Goal: Information Seeking & Learning: Learn about a topic

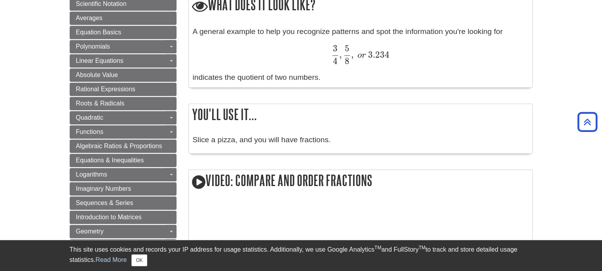
scroll to position [727, 0]
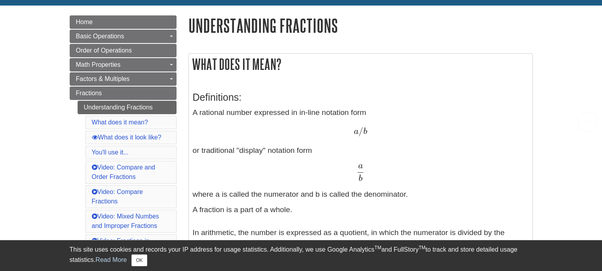
scroll to position [321, 0]
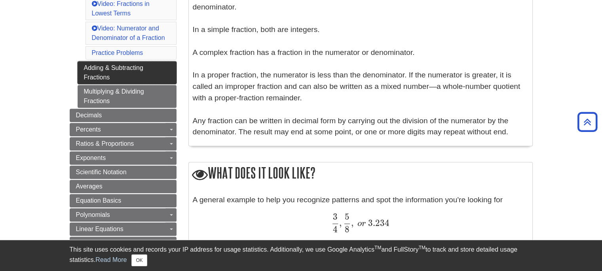
click at [114, 73] on link "Adding & Subtracting Fractions" at bounding box center [127, 72] width 99 height 23
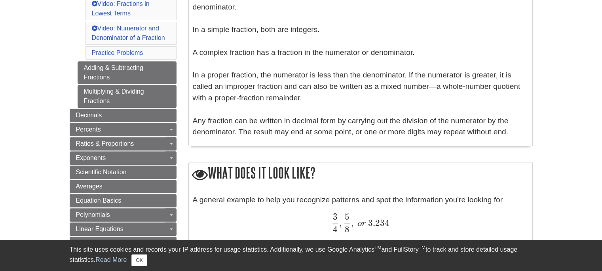
scroll to position [83, 0]
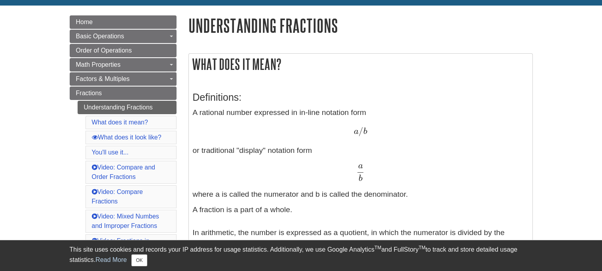
drag, startPoint x: 188, startPoint y: 24, endPoint x: 416, endPoint y: 196, distance: 285.3
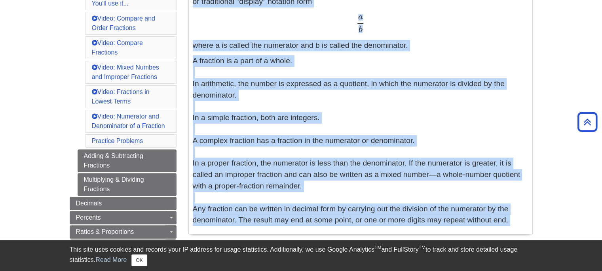
scroll to position [254, 0]
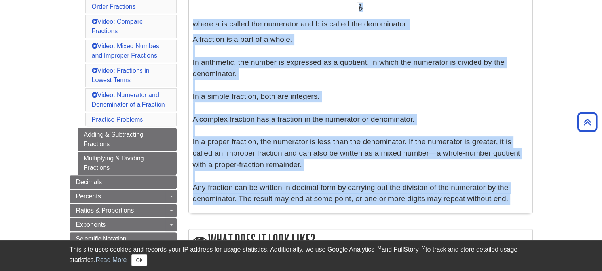
copy div "Understanding Fractions What does it mean? Definitions: A rational number expre…"
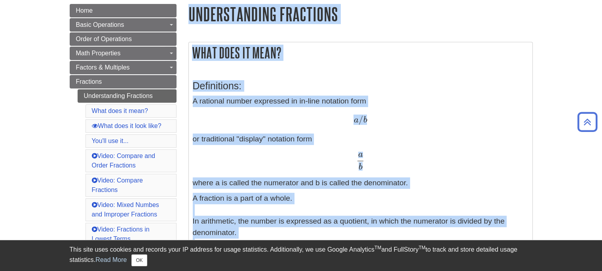
scroll to position [116, 0]
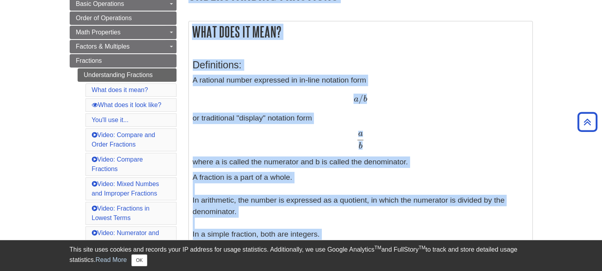
click at [306, 195] on p "A fraction is a part of a whole. In arithmetic, the number is expressed as a qu…" at bounding box center [361, 257] width 336 height 171
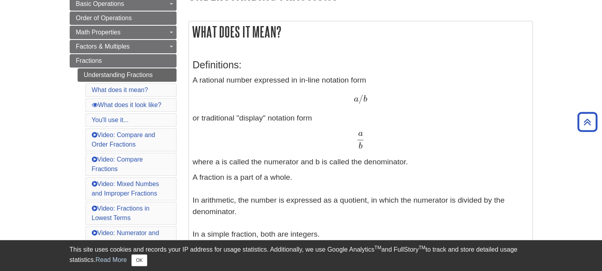
scroll to position [353, 0]
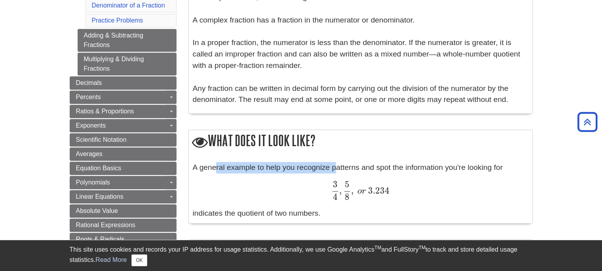
drag, startPoint x: 195, startPoint y: 166, endPoint x: 318, endPoint y: 167, distance: 123.5
click at [318, 167] on div "A general example to help you recognize patterns and spot the information you'r…" at bounding box center [361, 190] width 336 height 57
click at [258, 194] on div "3 4 , 5 8 , o r 3.234 3 4 , 5 8 , o r 3.234" at bounding box center [361, 190] width 336 height 19
drag, startPoint x: 193, startPoint y: 167, endPoint x: 487, endPoint y: 207, distance: 296.7
click at [487, 207] on div "A general example to help you recognize patterns and spot the information you'r…" at bounding box center [361, 190] width 336 height 57
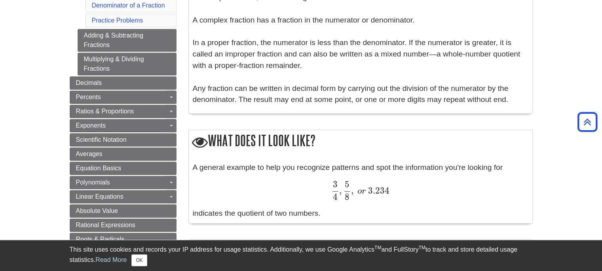
click at [399, 193] on div "3 4 , 5 8 , o r 3.234 3 4 , 5 8 , o r 3.234" at bounding box center [361, 190] width 336 height 19
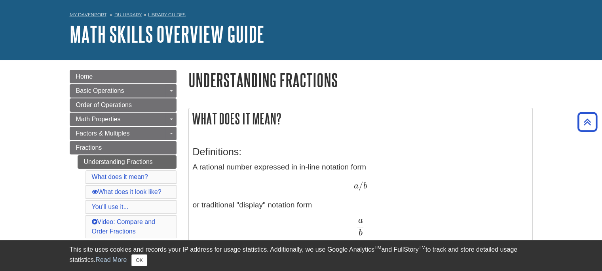
scroll to position [0, 0]
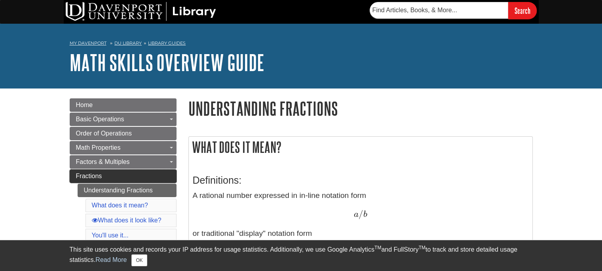
click at [105, 176] on link "Fractions" at bounding box center [123, 176] width 107 height 13
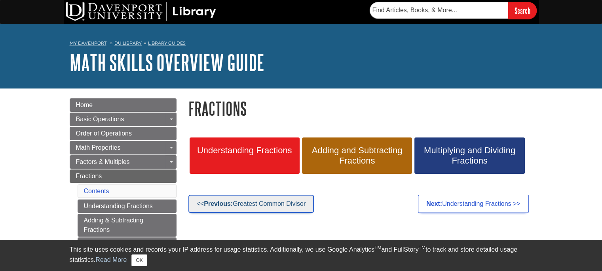
click at [275, 202] on link "<< Previous: Greatest Common Divisor" at bounding box center [251, 204] width 126 height 18
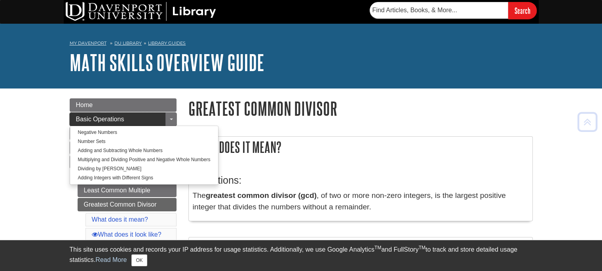
scroll to position [237, 0]
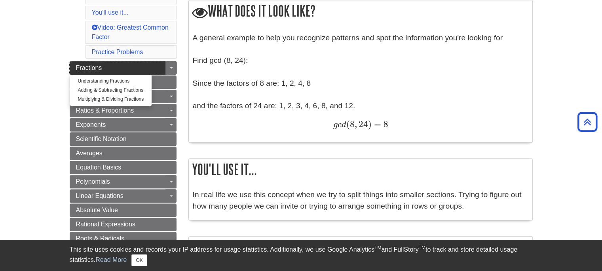
click at [114, 70] on link "Fractions" at bounding box center [123, 67] width 107 height 13
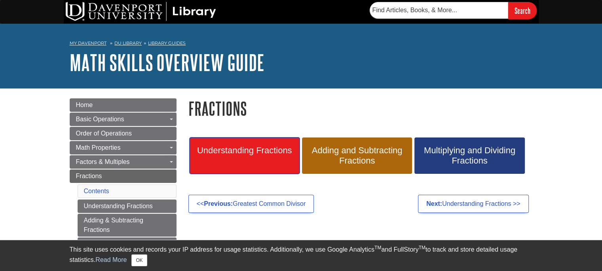
click at [266, 153] on span "Understanding Fractions" at bounding box center [244, 151] width 98 height 10
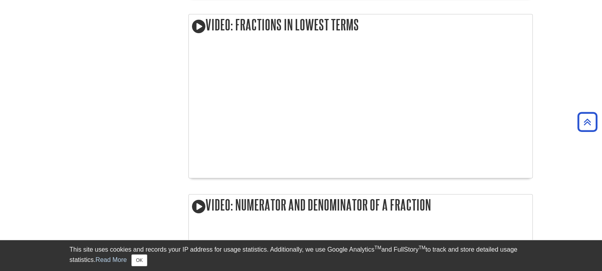
scroll to position [1425, 0]
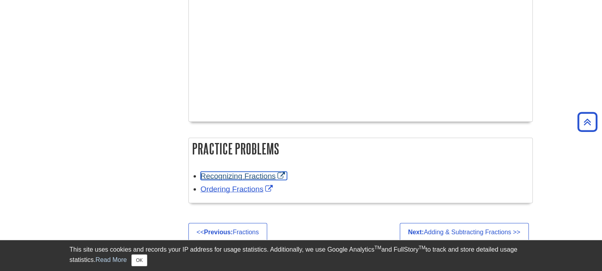
click at [264, 173] on link "Recognizing Fractions" at bounding box center [244, 176] width 87 height 8
